Goal: Check status: Check status

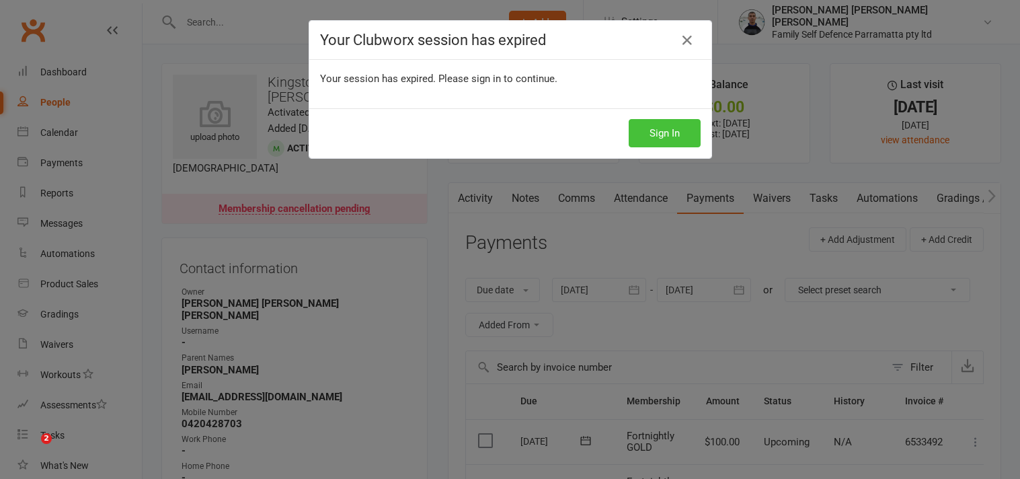
scroll to position [747, 0]
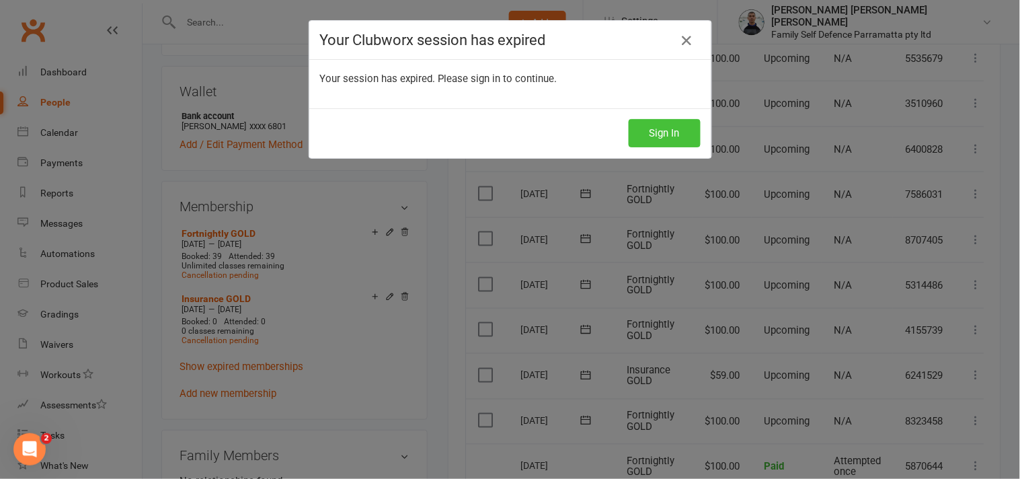
click at [667, 132] on button "Sign In" at bounding box center [665, 133] width 72 height 28
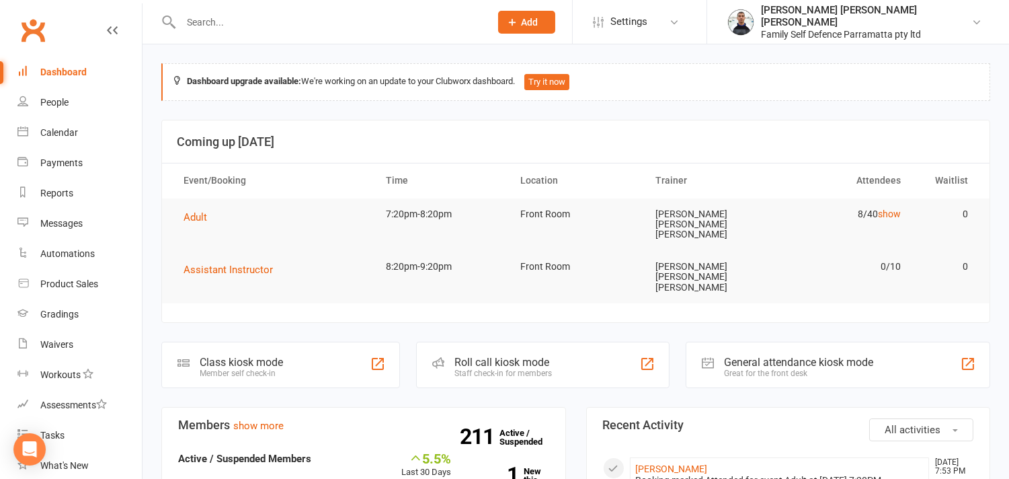
click at [225, 24] on input "text" at bounding box center [329, 22] width 304 height 19
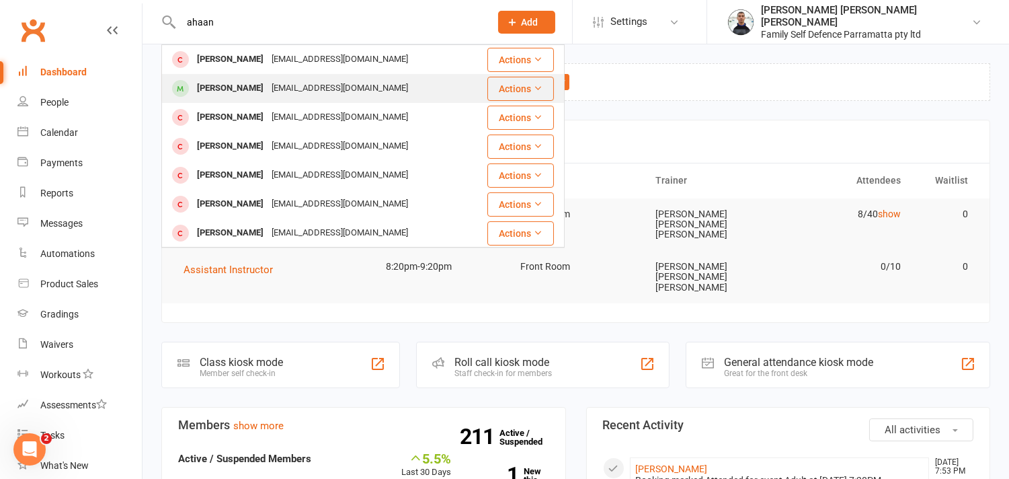
type input "ahaan"
click at [227, 86] on div "[PERSON_NAME]" at bounding box center [230, 88] width 75 height 19
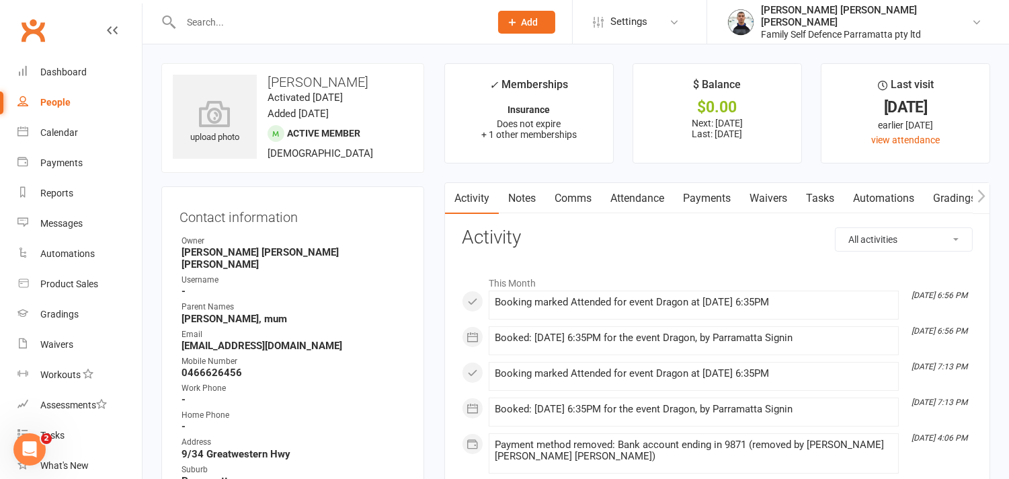
click at [716, 197] on link "Payments" at bounding box center [707, 198] width 67 height 31
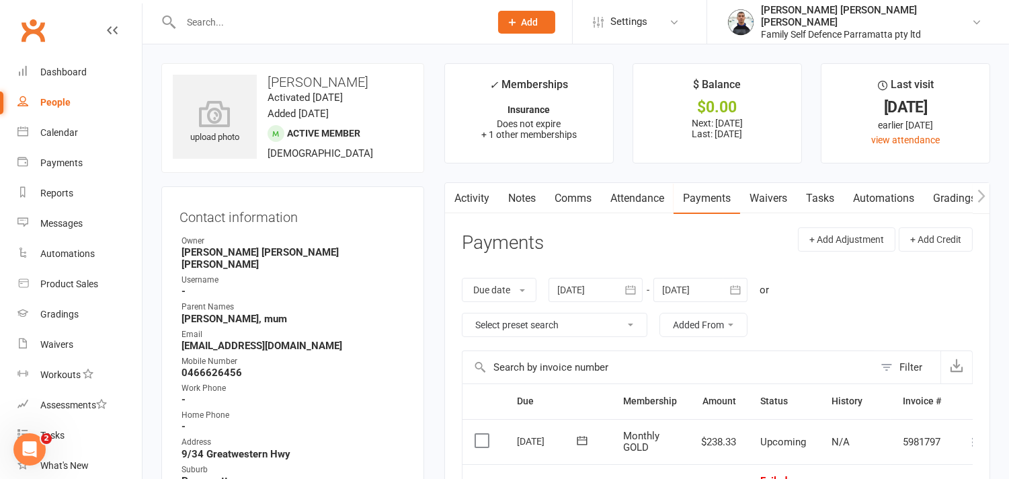
scroll to position [149, 0]
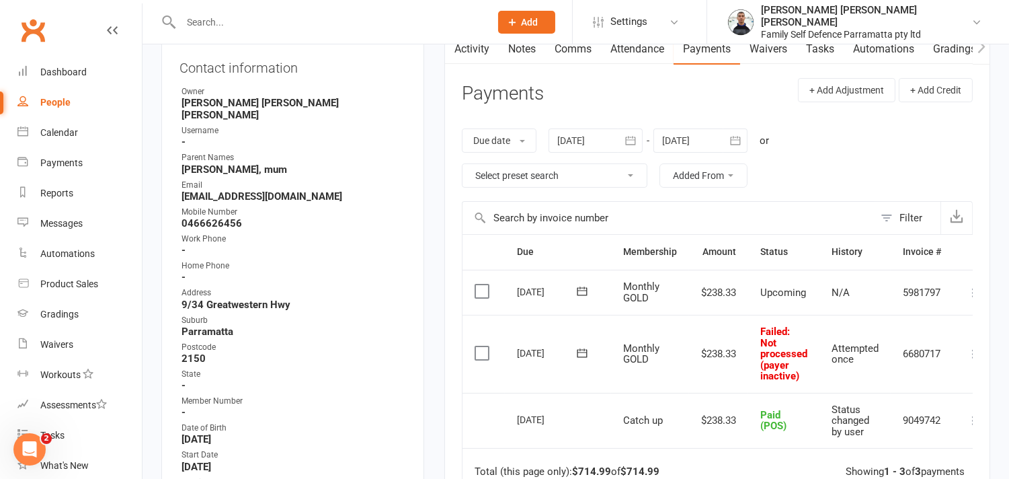
click at [581, 353] on icon at bounding box center [581, 352] width 13 height 13
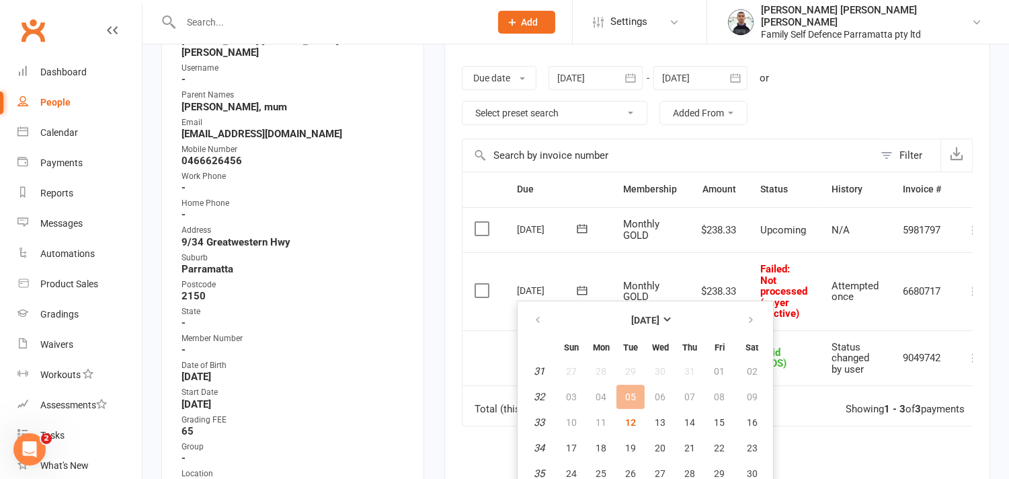
scroll to position [373, 0]
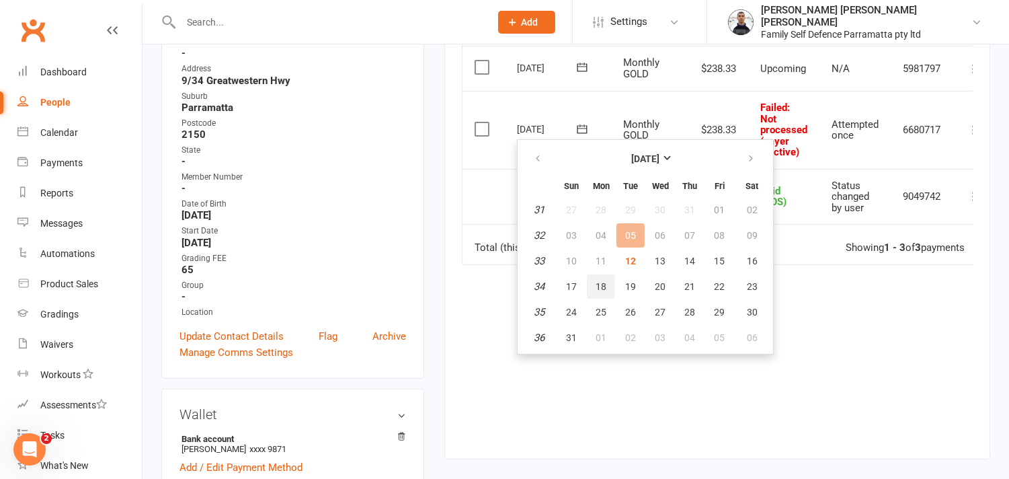
click at [601, 282] on span "18" at bounding box center [601, 286] width 11 height 11
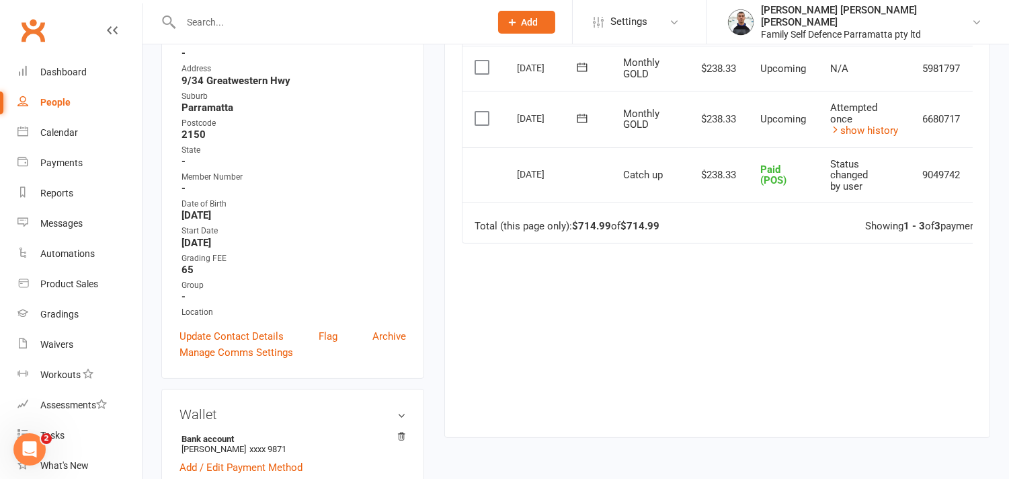
click at [784, 334] on div "Due Contact Membership Amount Status History Invoice # Select this [DATE] Ahaan…" at bounding box center [717, 213] width 511 height 406
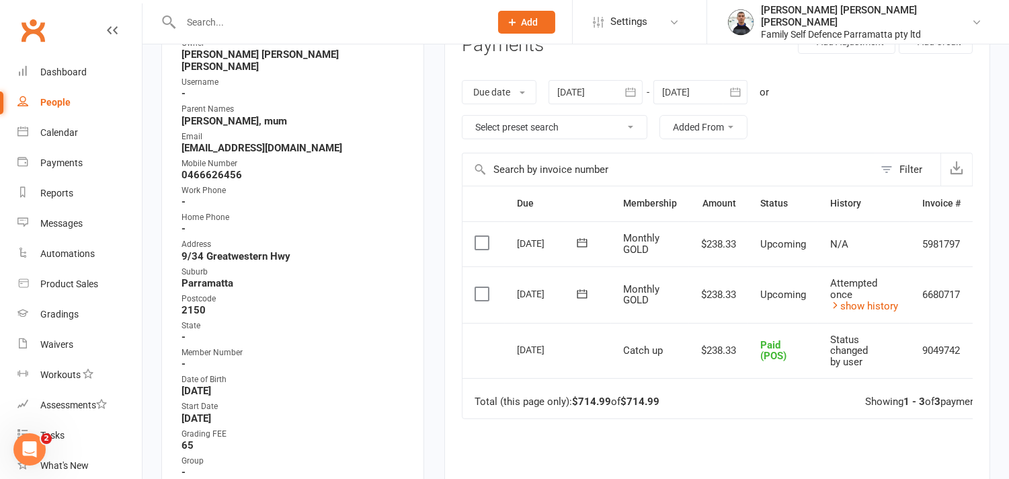
scroll to position [0, 0]
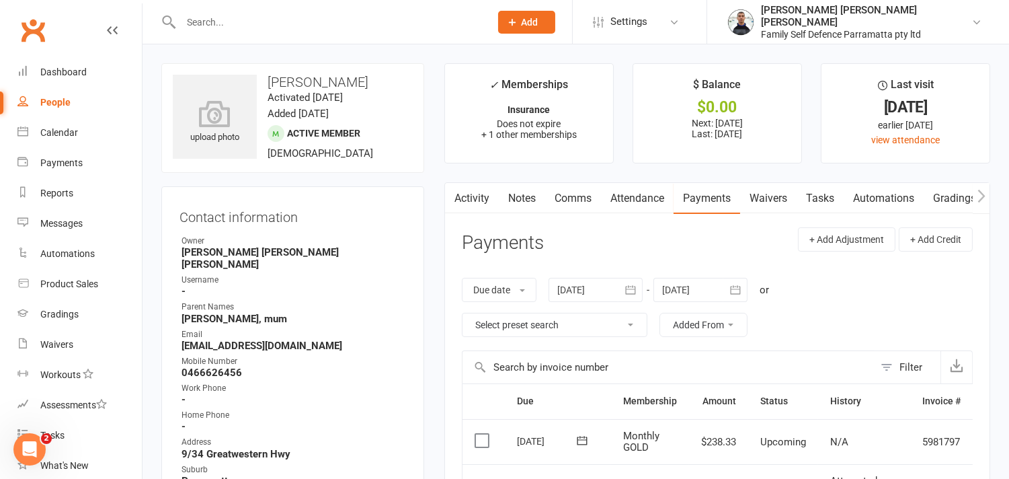
drag, startPoint x: 268, startPoint y: 77, endPoint x: 358, endPoint y: 81, distance: 90.2
click at [358, 81] on h3 "[PERSON_NAME]" at bounding box center [293, 82] width 240 height 15
copy h3 "[PERSON_NAME]"
